Goal: Task Accomplishment & Management: Use online tool/utility

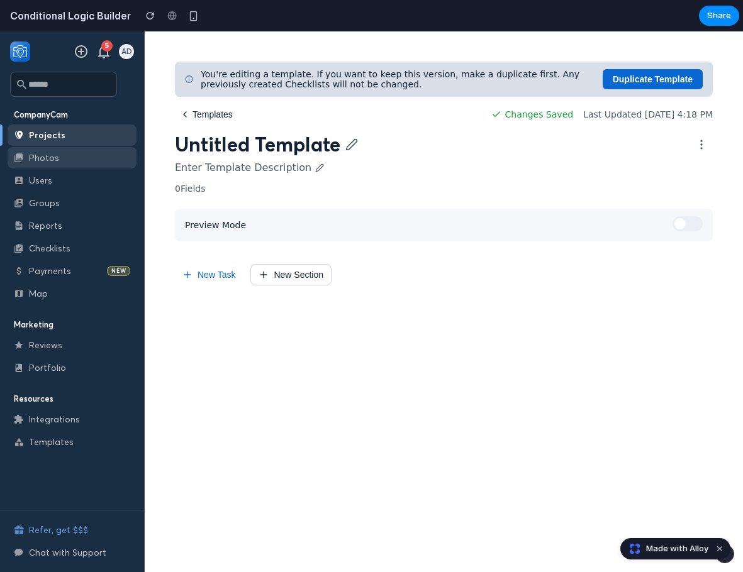
click at [42, 155] on link "Photos" at bounding box center [72, 157] width 129 height 21
click at [52, 153] on link "Photos" at bounding box center [72, 157] width 129 height 21
click at [53, 138] on link "Projects" at bounding box center [72, 135] width 129 height 21
drag, startPoint x: 496, startPoint y: 121, endPoint x: 570, endPoint y: 123, distance: 74.3
click at [570, 119] on div "Changes Saved Last Updated [DATE] 4:18 PM" at bounding box center [601, 114] width 221 height 10
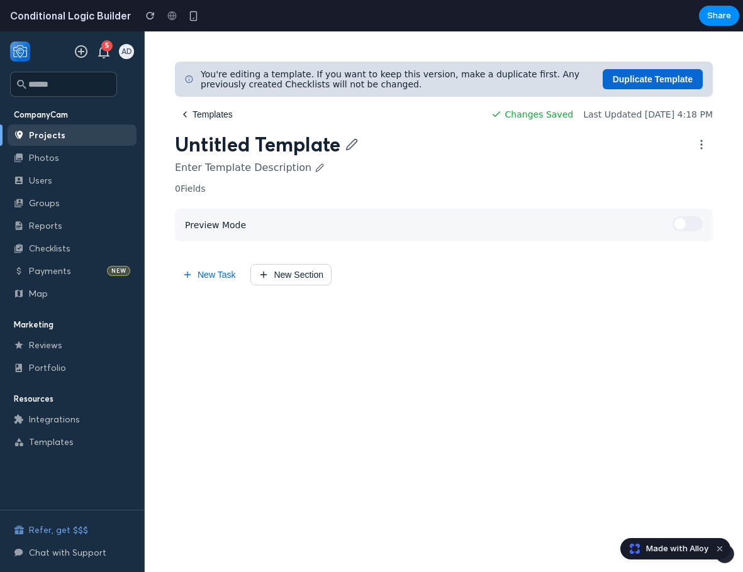
click at [627, 129] on div "You're editing a template. If you want to keep this version, make a duplicate f…" at bounding box center [444, 174] width 538 height 224
click at [585, 119] on span "Last Updated [DATE] 4:18 PM" at bounding box center [648, 114] width 130 height 10
click at [206, 286] on button "New Task" at bounding box center [209, 274] width 68 height 21
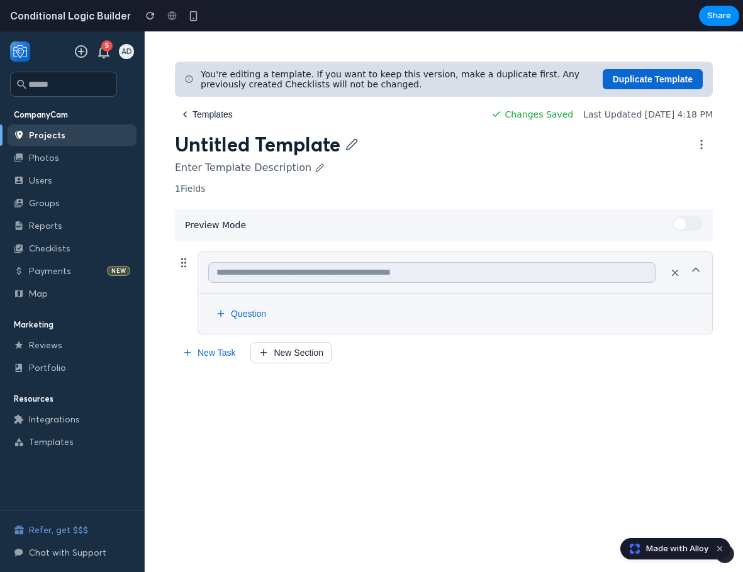
click at [302, 272] on input "text" at bounding box center [431, 272] width 447 height 21
type input "*"
type input "**********"
click at [239, 321] on button "Question" at bounding box center [240, 314] width 65 height 20
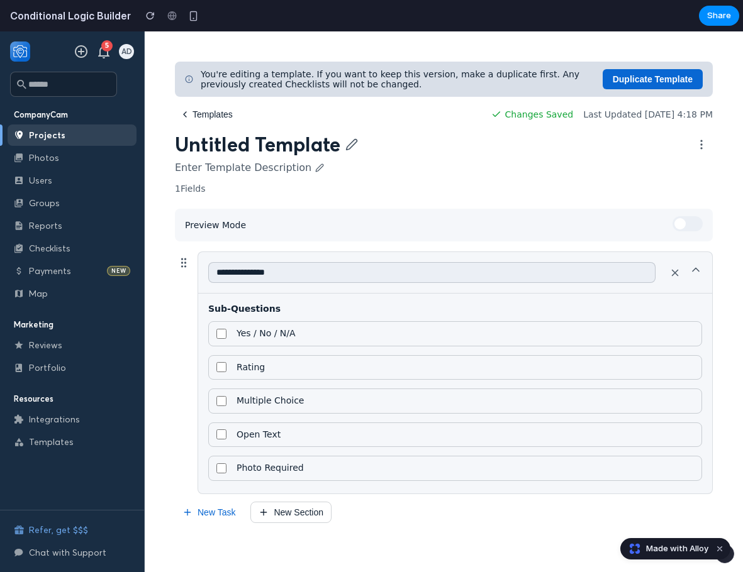
scroll to position [4, 0]
click at [276, 369] on label "Rating" at bounding box center [455, 367] width 494 height 25
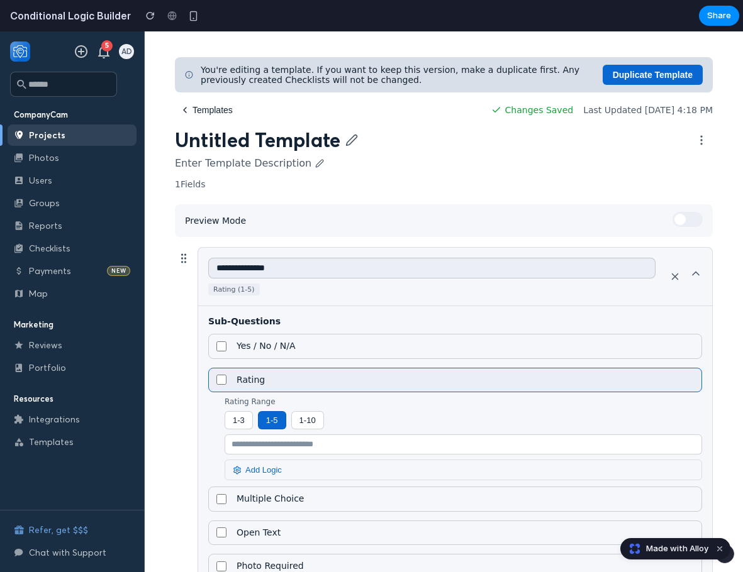
click at [319, 430] on button "1- 10" at bounding box center [307, 420] width 33 height 18
click at [251, 430] on button "1- 3" at bounding box center [239, 420] width 28 height 18
click at [275, 430] on button "1- 5" at bounding box center [272, 420] width 28 height 18
click at [282, 455] on input "text" at bounding box center [463, 445] width 477 height 20
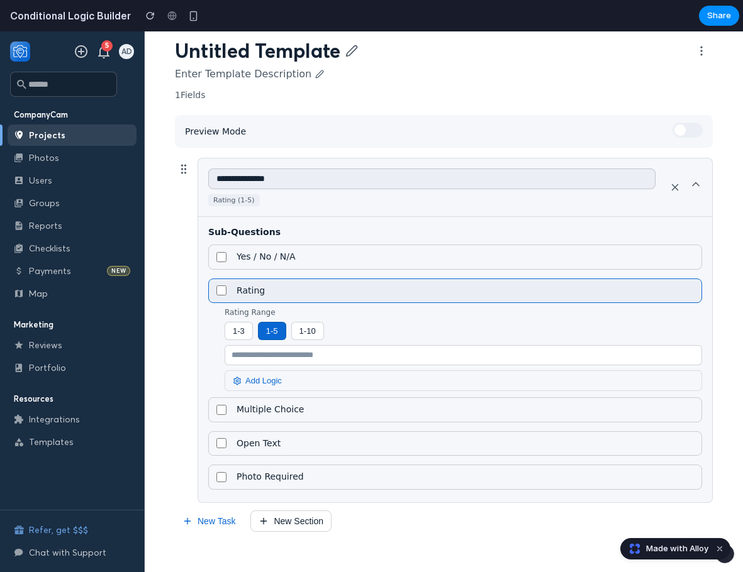
scroll to position [111, 0]
click at [279, 374] on button "Add Logic" at bounding box center [463, 380] width 477 height 21
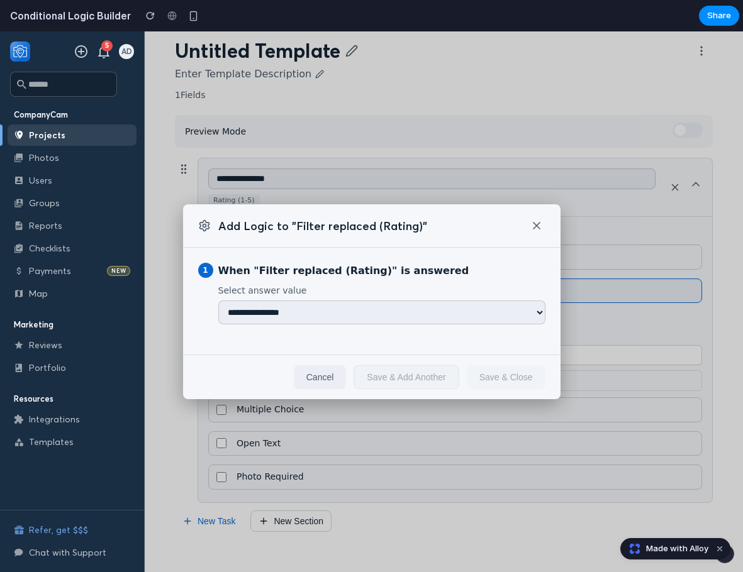
click at [299, 304] on select "**********" at bounding box center [381, 313] width 327 height 24
select select "*"
click at [218, 301] on select "**********" at bounding box center [381, 313] width 327 height 24
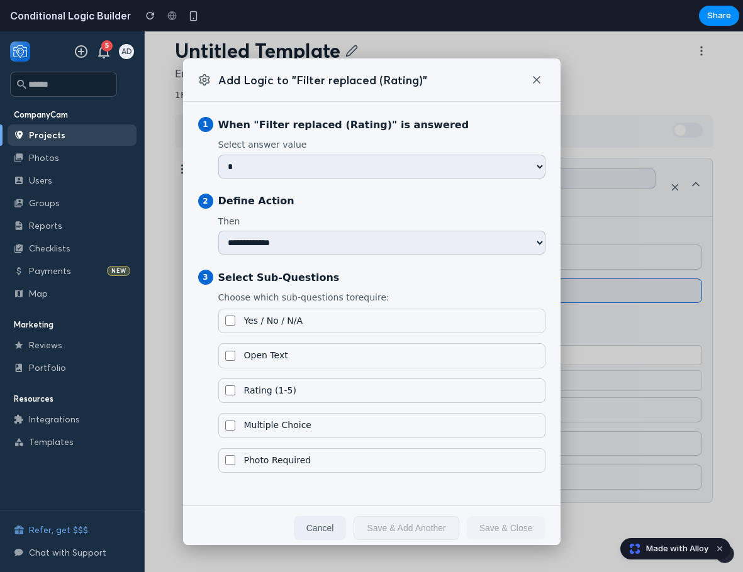
click at [303, 462] on span "Photo Required" at bounding box center [277, 460] width 67 height 11
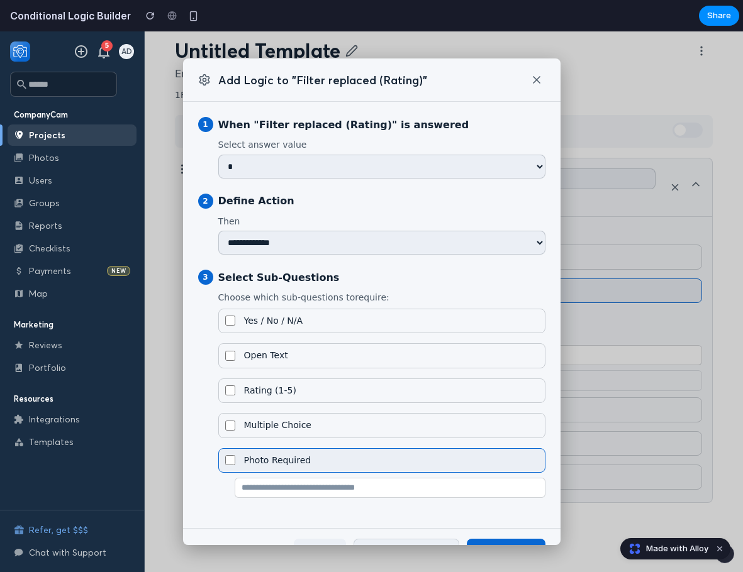
click at [296, 169] on select "**********" at bounding box center [381, 167] width 327 height 24
click at [358, 520] on div "**********" at bounding box center [371, 315] width 377 height 426
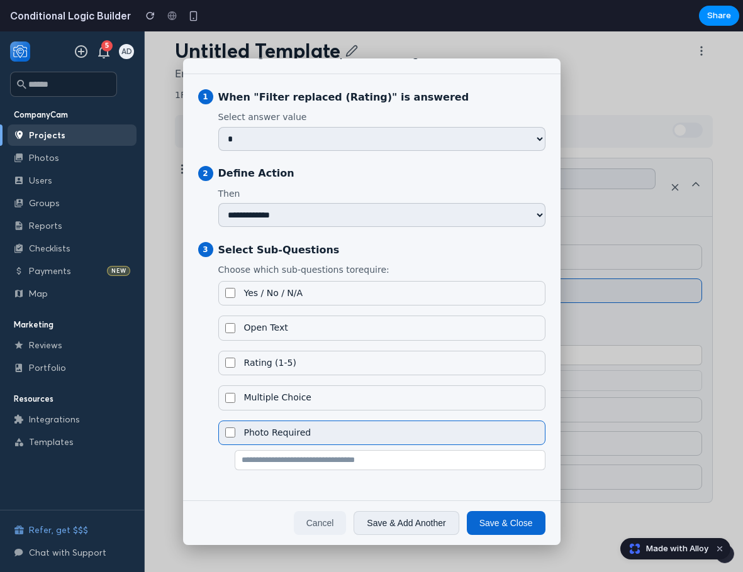
click at [502, 525] on button "Save & Close" at bounding box center [506, 523] width 79 height 24
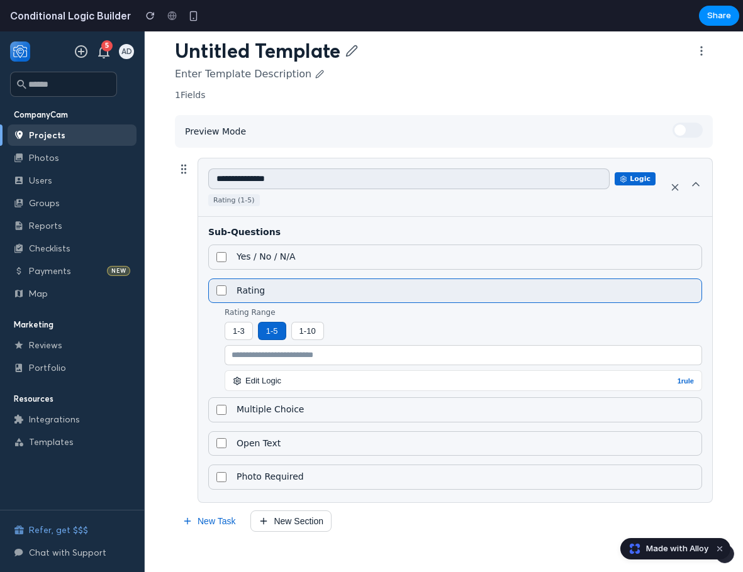
click at [675, 125] on span at bounding box center [679, 130] width 11 height 11
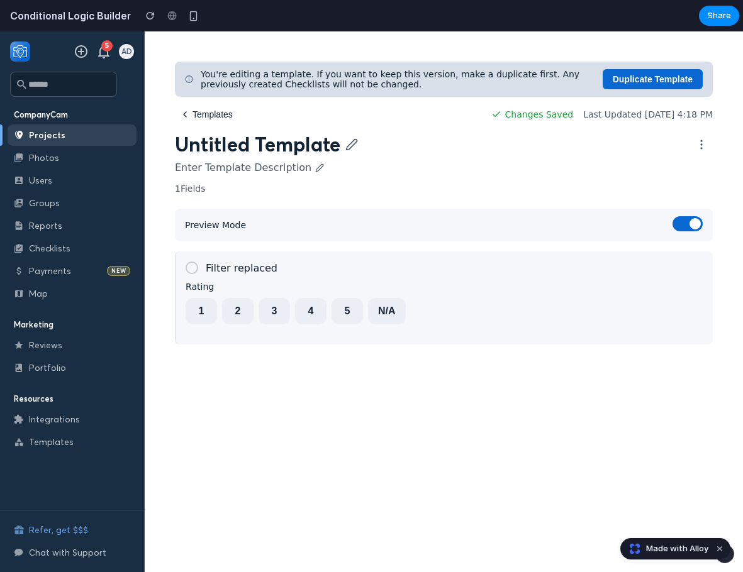
click at [239, 323] on button "2" at bounding box center [237, 311] width 31 height 26
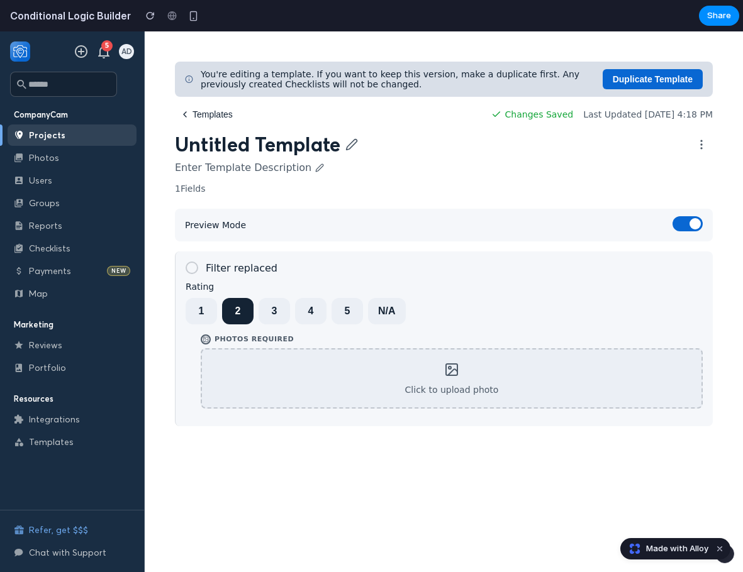
click at [203, 323] on button "1" at bounding box center [201, 311] width 31 height 26
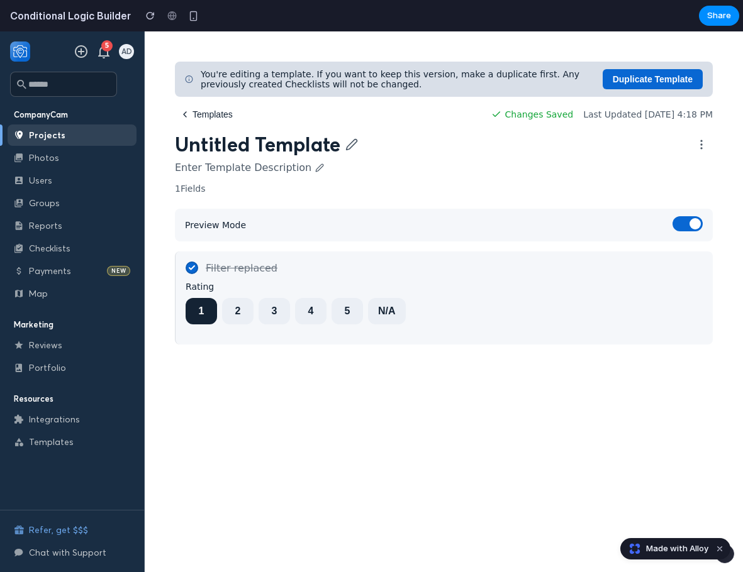
click at [246, 323] on button "2" at bounding box center [237, 311] width 31 height 26
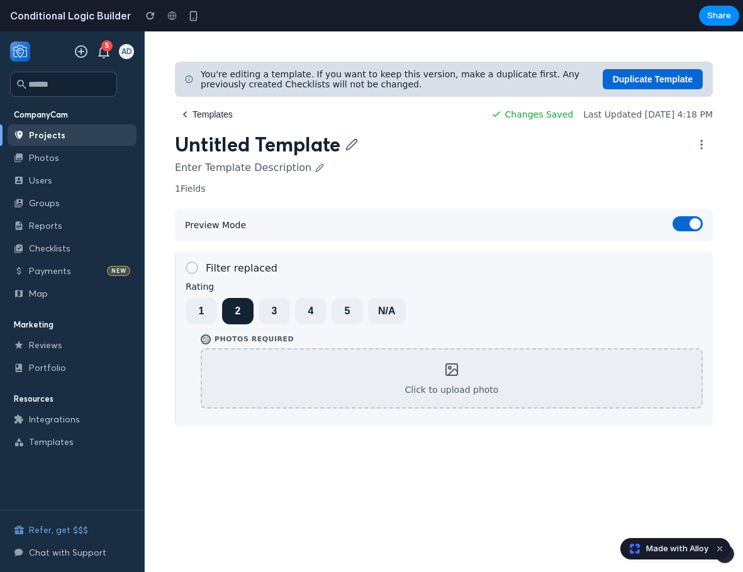
click at [275, 319] on button "3" at bounding box center [273, 311] width 31 height 26
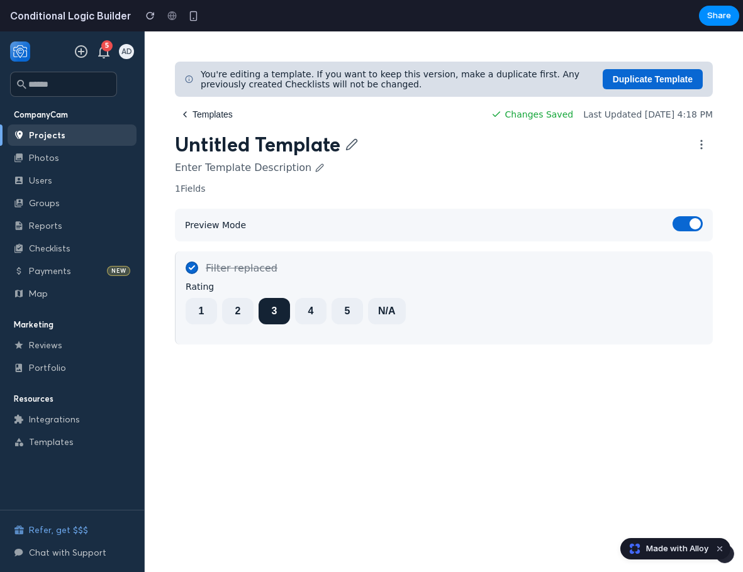
click at [309, 316] on button "4" at bounding box center [310, 311] width 31 height 26
click at [356, 313] on button "5" at bounding box center [346, 311] width 31 height 26
click at [386, 319] on button "N/A" at bounding box center [387, 311] width 38 height 26
click at [336, 325] on button "5" at bounding box center [346, 311] width 31 height 26
click at [299, 325] on button "4" at bounding box center [310, 311] width 31 height 26
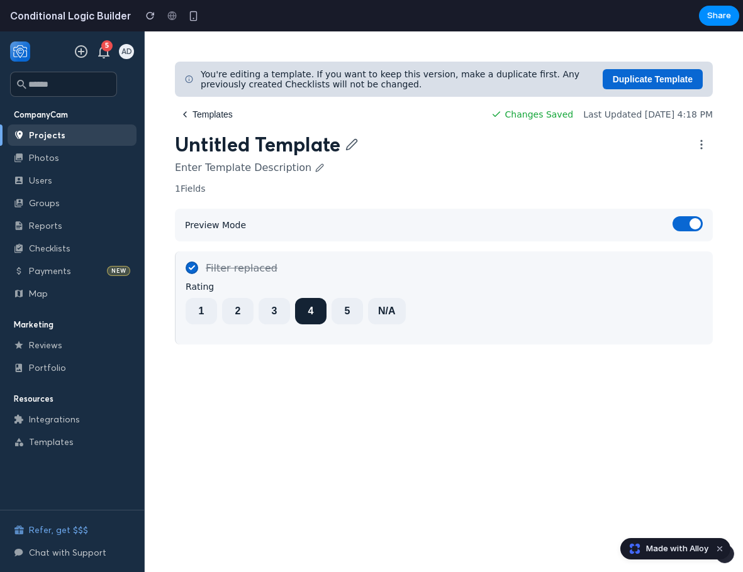
click at [251, 325] on button "2" at bounding box center [237, 311] width 31 height 26
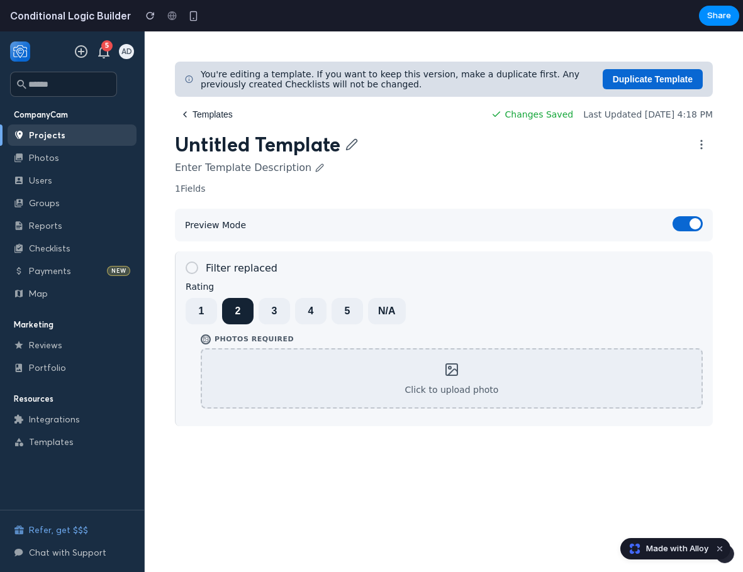
click at [206, 325] on button "1" at bounding box center [201, 311] width 31 height 26
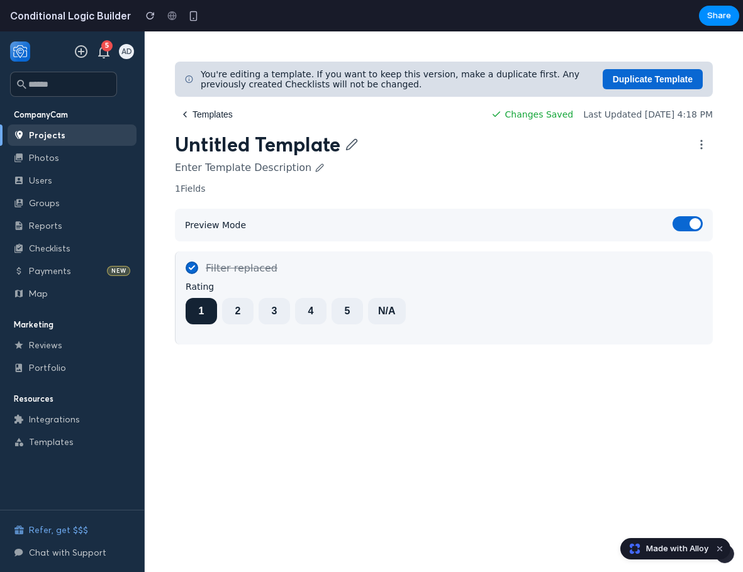
click at [304, 318] on button "4" at bounding box center [310, 311] width 31 height 26
